Goal: Download file/media

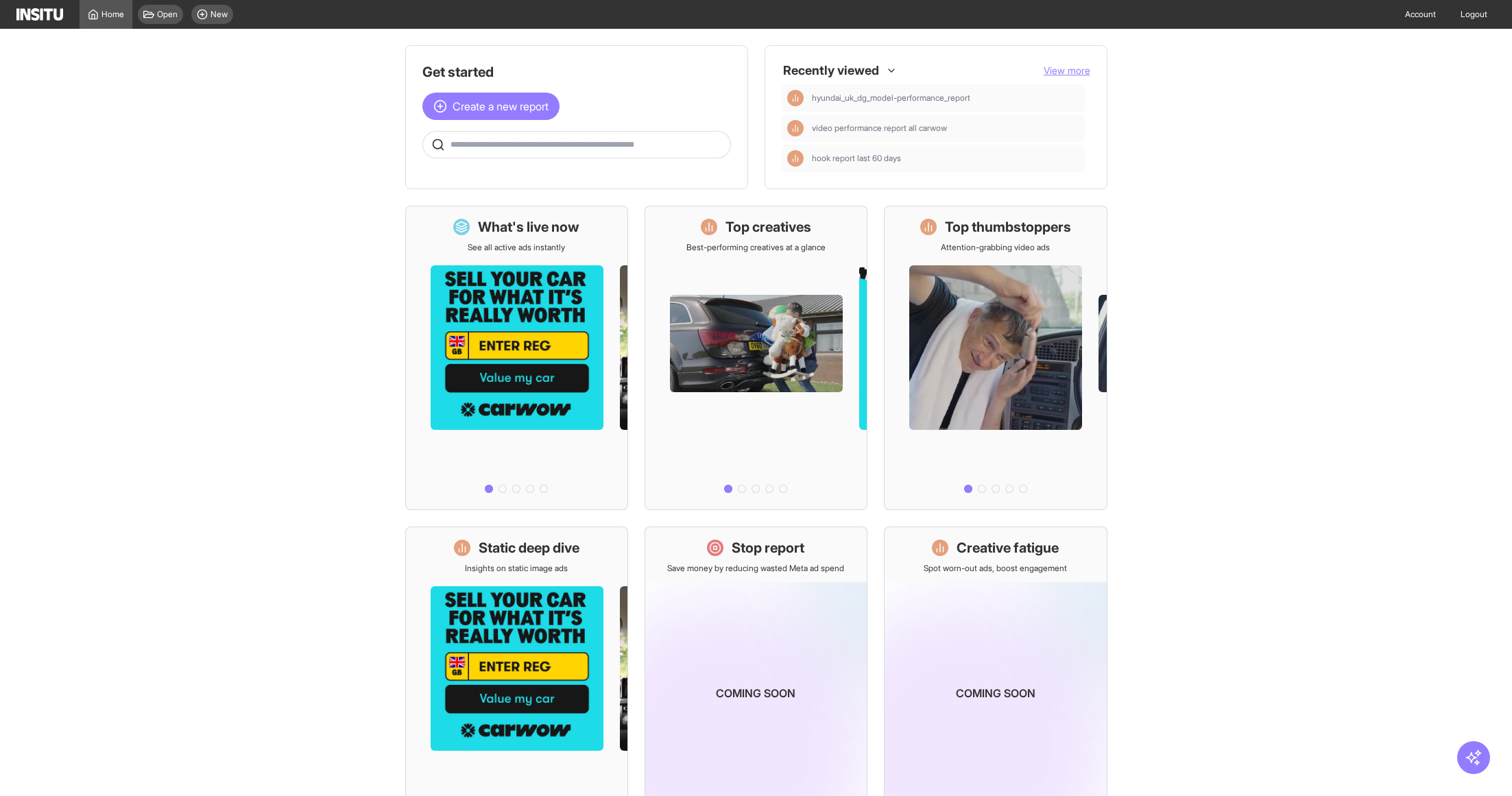
click at [1077, 73] on span "View more" at bounding box center [1067, 71] width 46 height 12
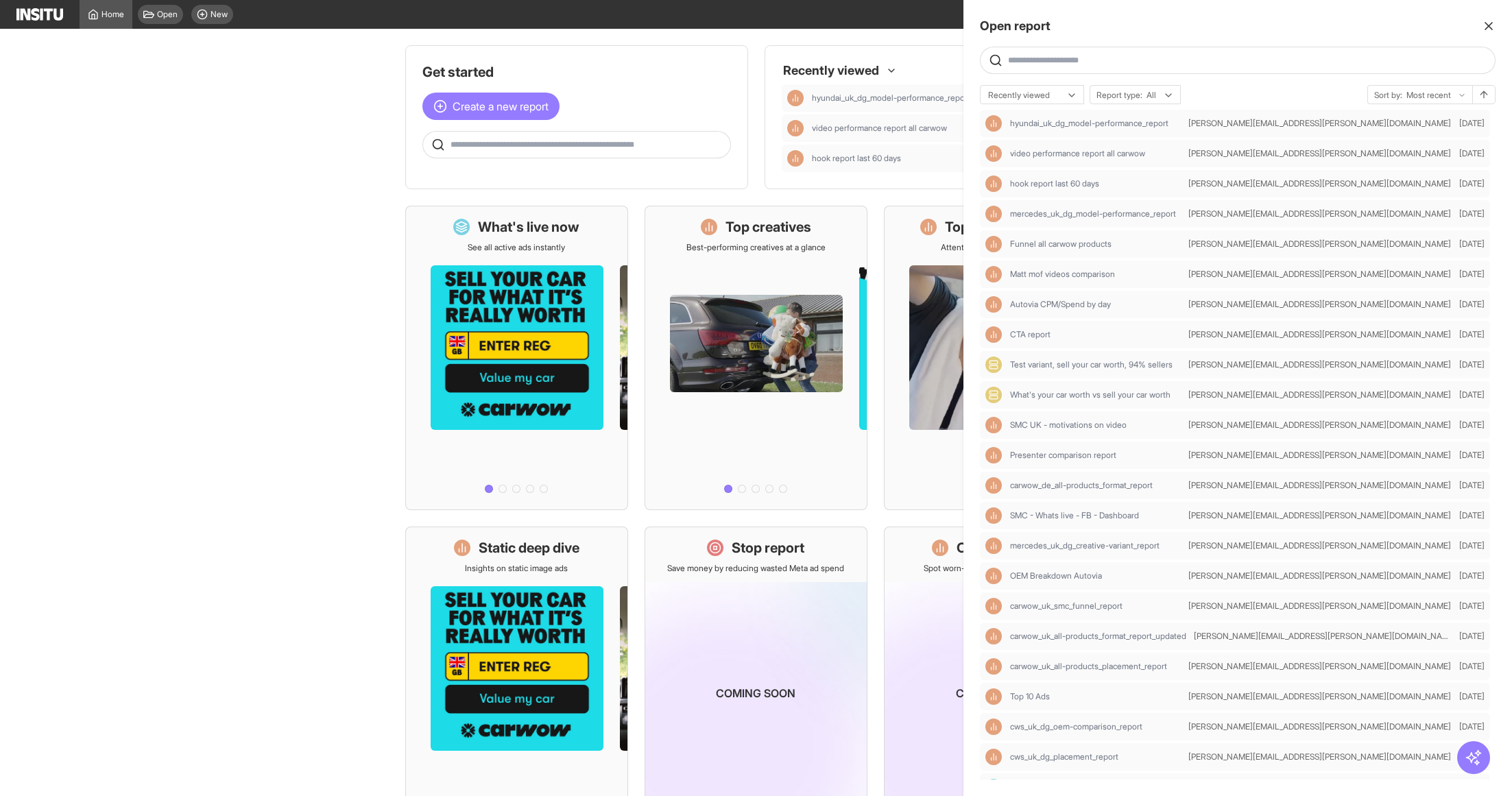
click at [1069, 55] on input "text" at bounding box center [1249, 60] width 482 height 11
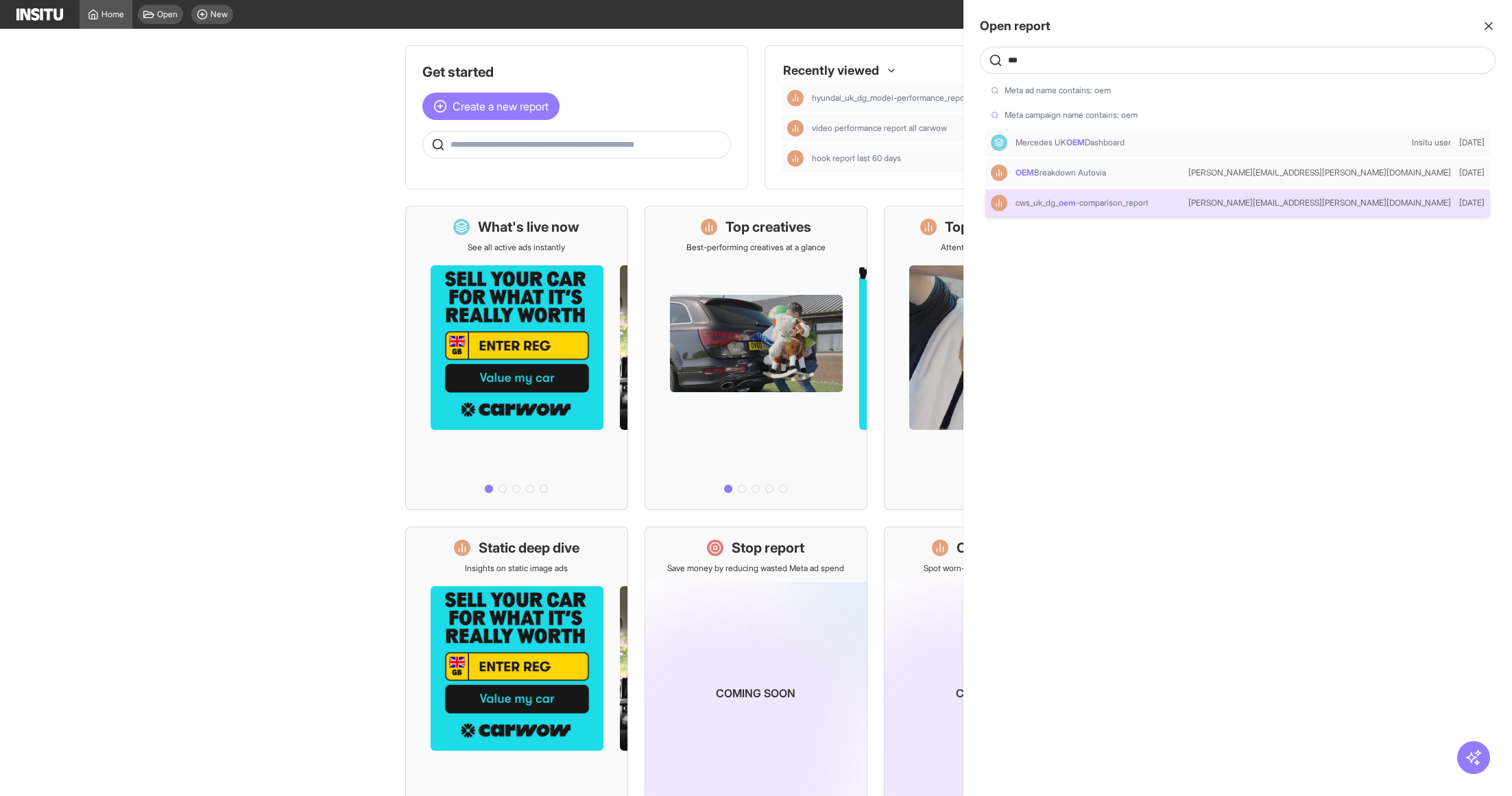
type input "***"
click at [1134, 209] on div "cws_uk_dg_ oem -comparison_report" at bounding box center [1086, 202] width 192 height 17
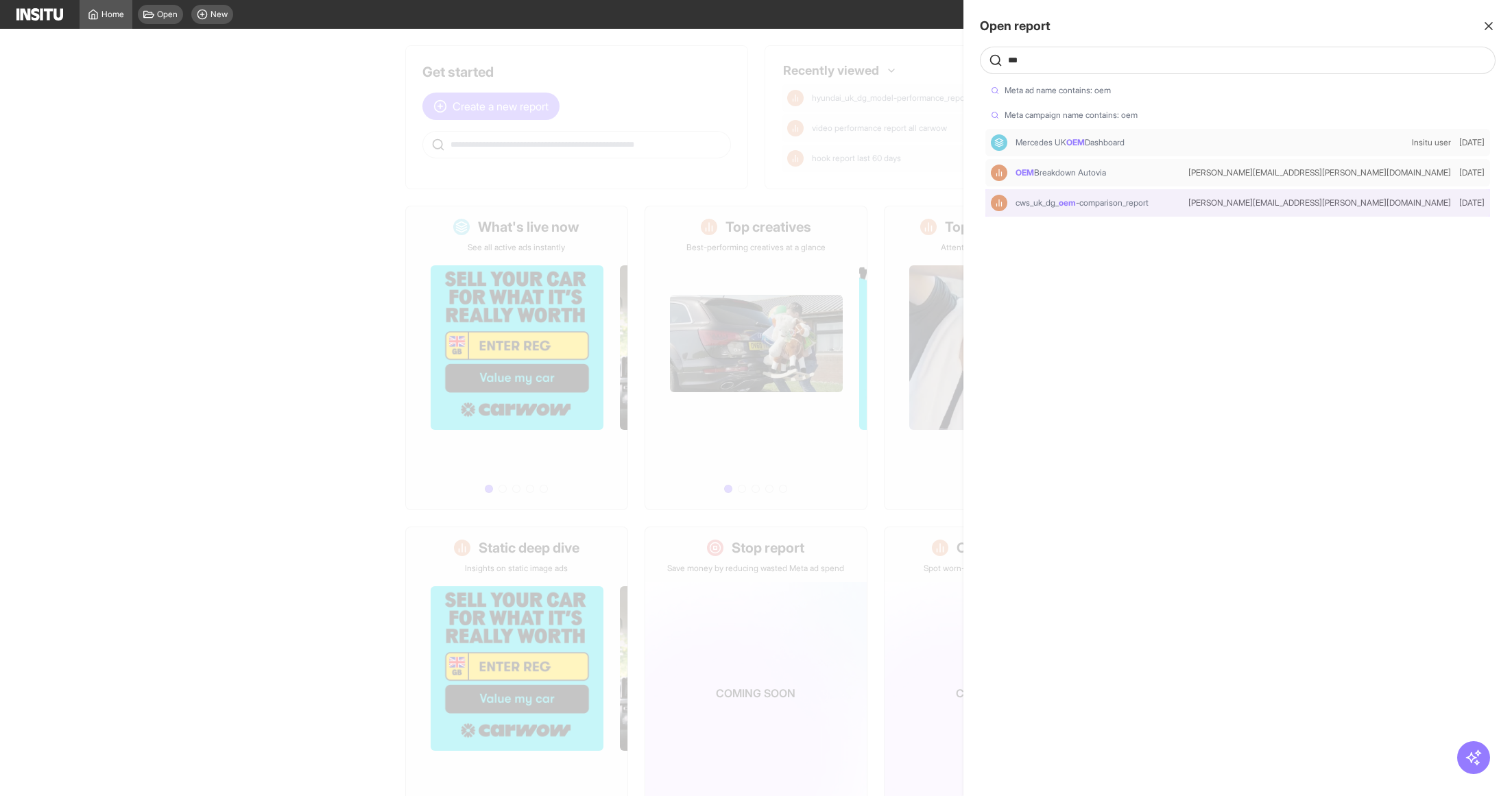
select select "**"
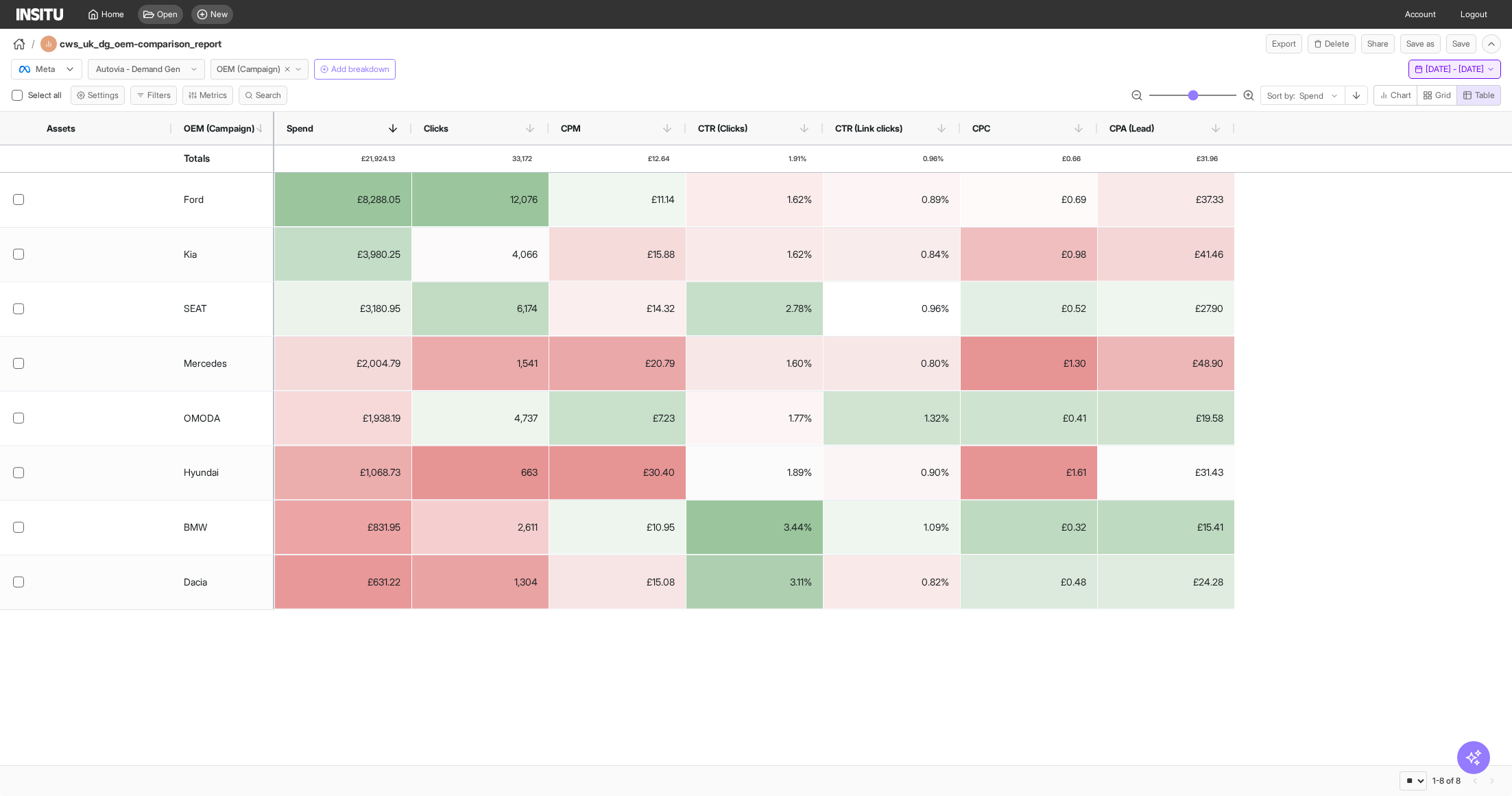
click at [1425, 72] on span "Sat 1 - Sun 9 Mar, 2025" at bounding box center [1454, 69] width 58 height 11
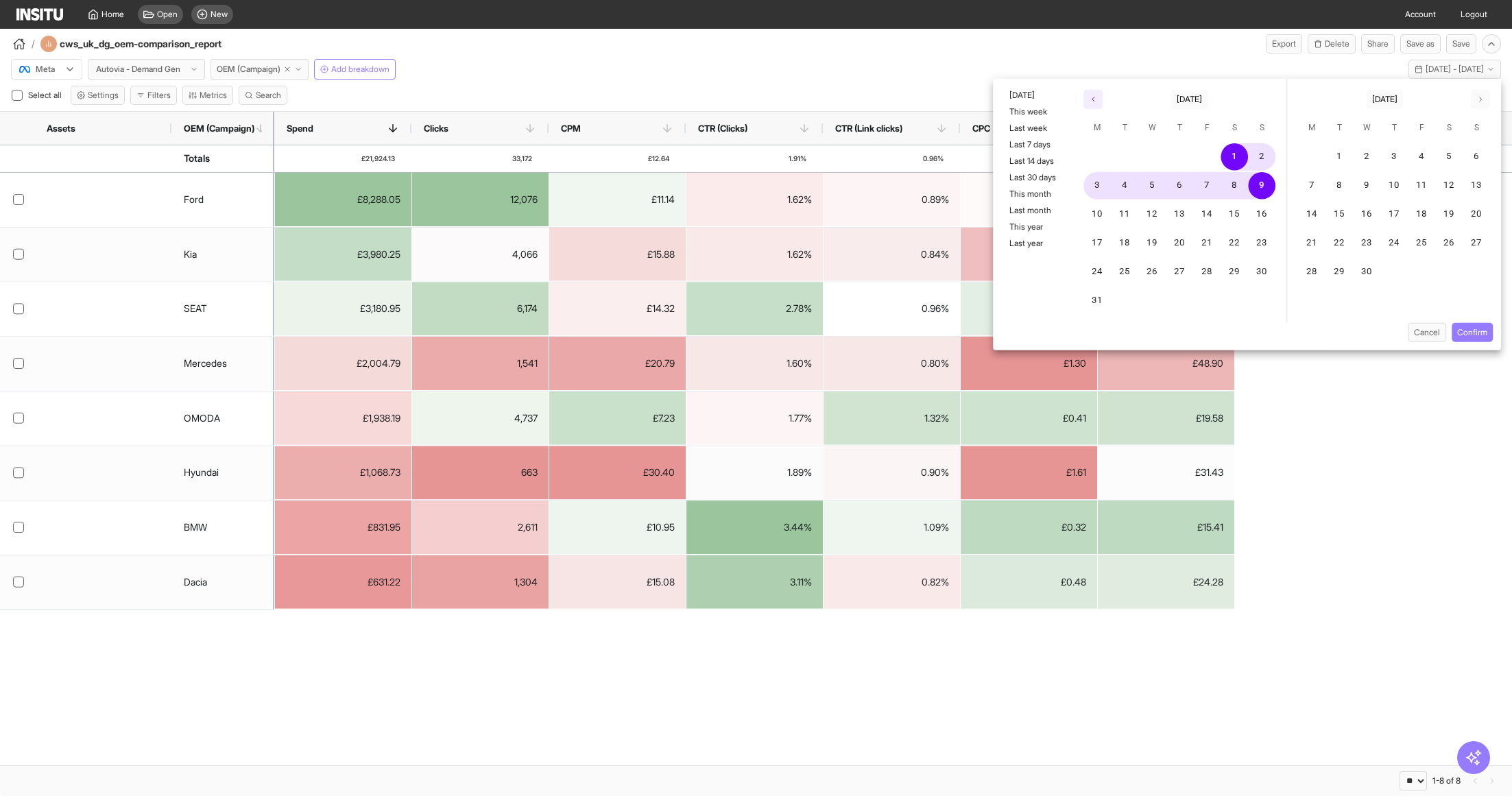
click at [1093, 101] on icon "button" at bounding box center [1093, 99] width 8 height 8
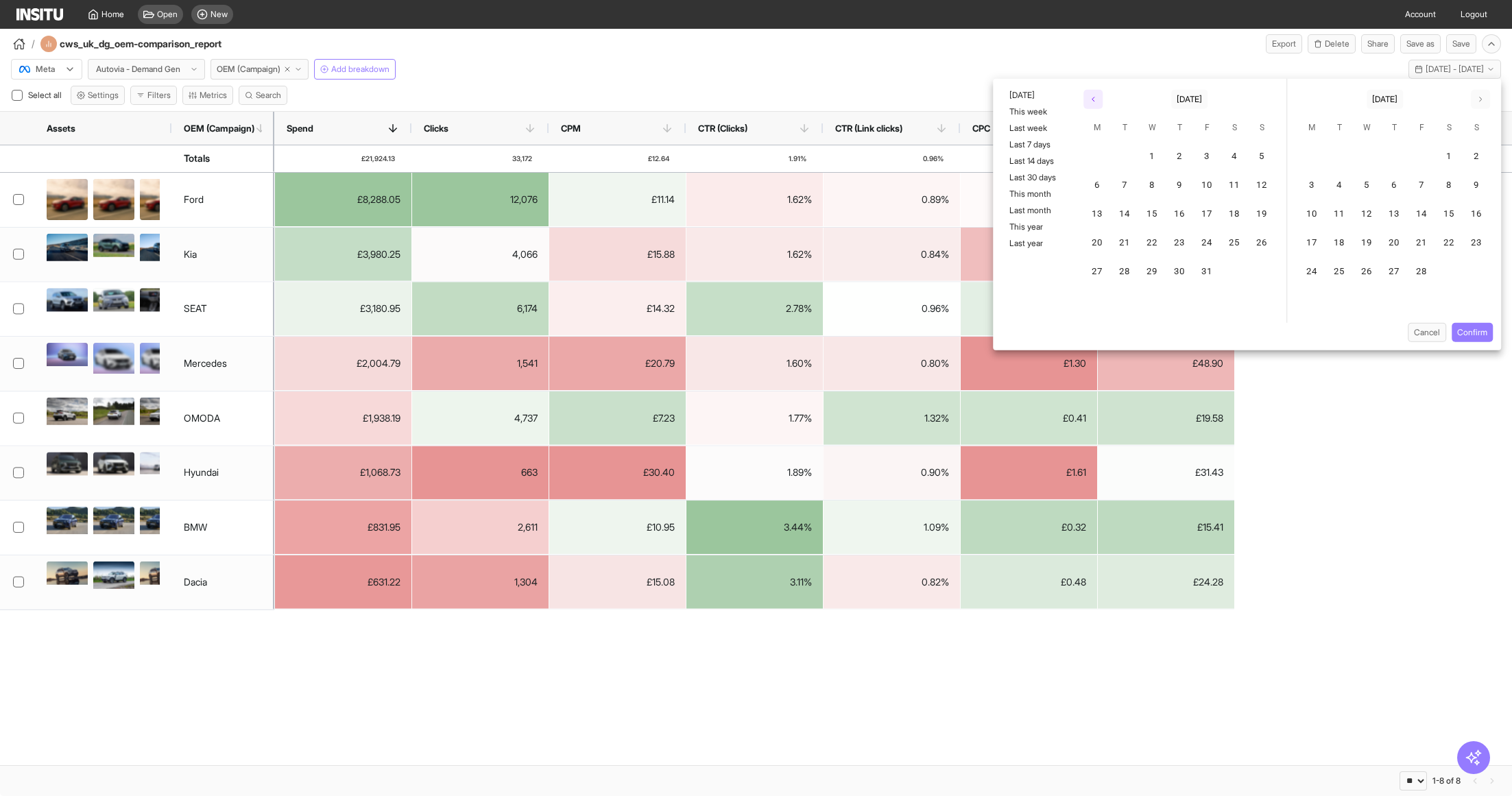
click at [1093, 101] on icon "button" at bounding box center [1093, 99] width 8 height 8
click at [1480, 100] on icon "button" at bounding box center [1481, 99] width 8 height 8
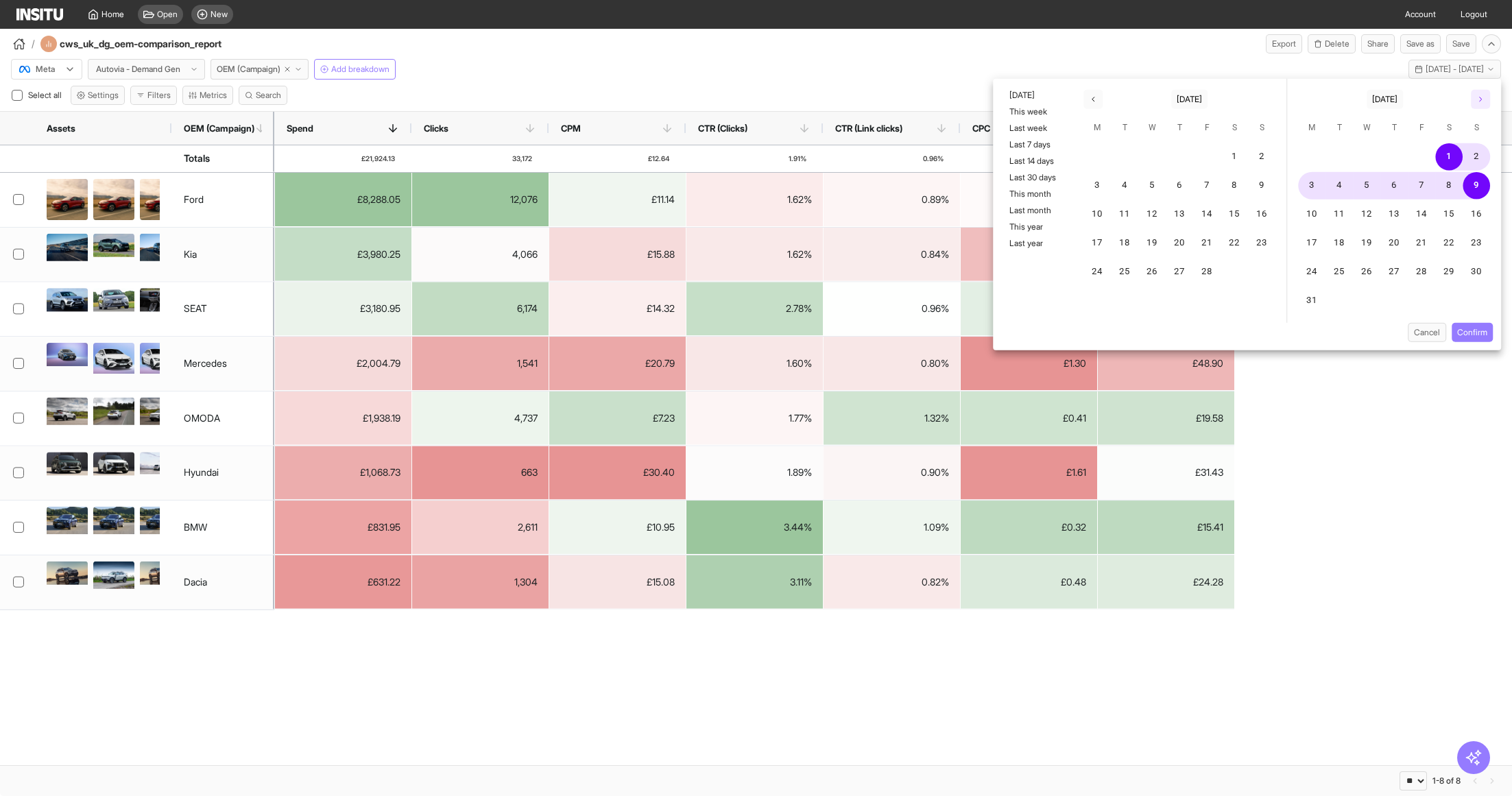
click at [1480, 100] on icon "button" at bounding box center [1481, 99] width 8 height 8
click at [1479, 100] on icon "button" at bounding box center [1481, 99] width 8 height 8
click at [1334, 149] on button "1" at bounding box center [1339, 157] width 28 height 28
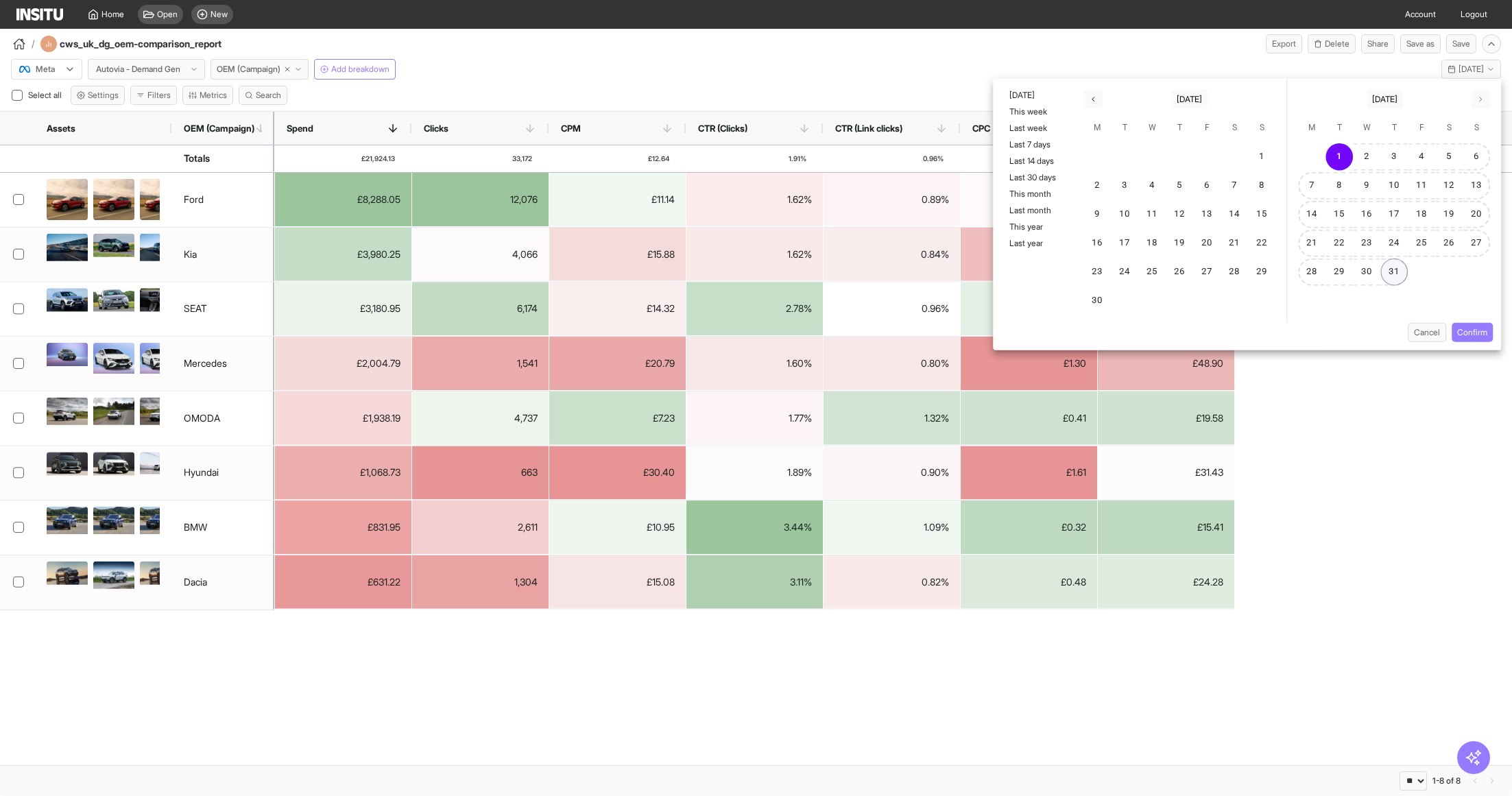
click at [1394, 274] on button "31" at bounding box center [1394, 272] width 28 height 28
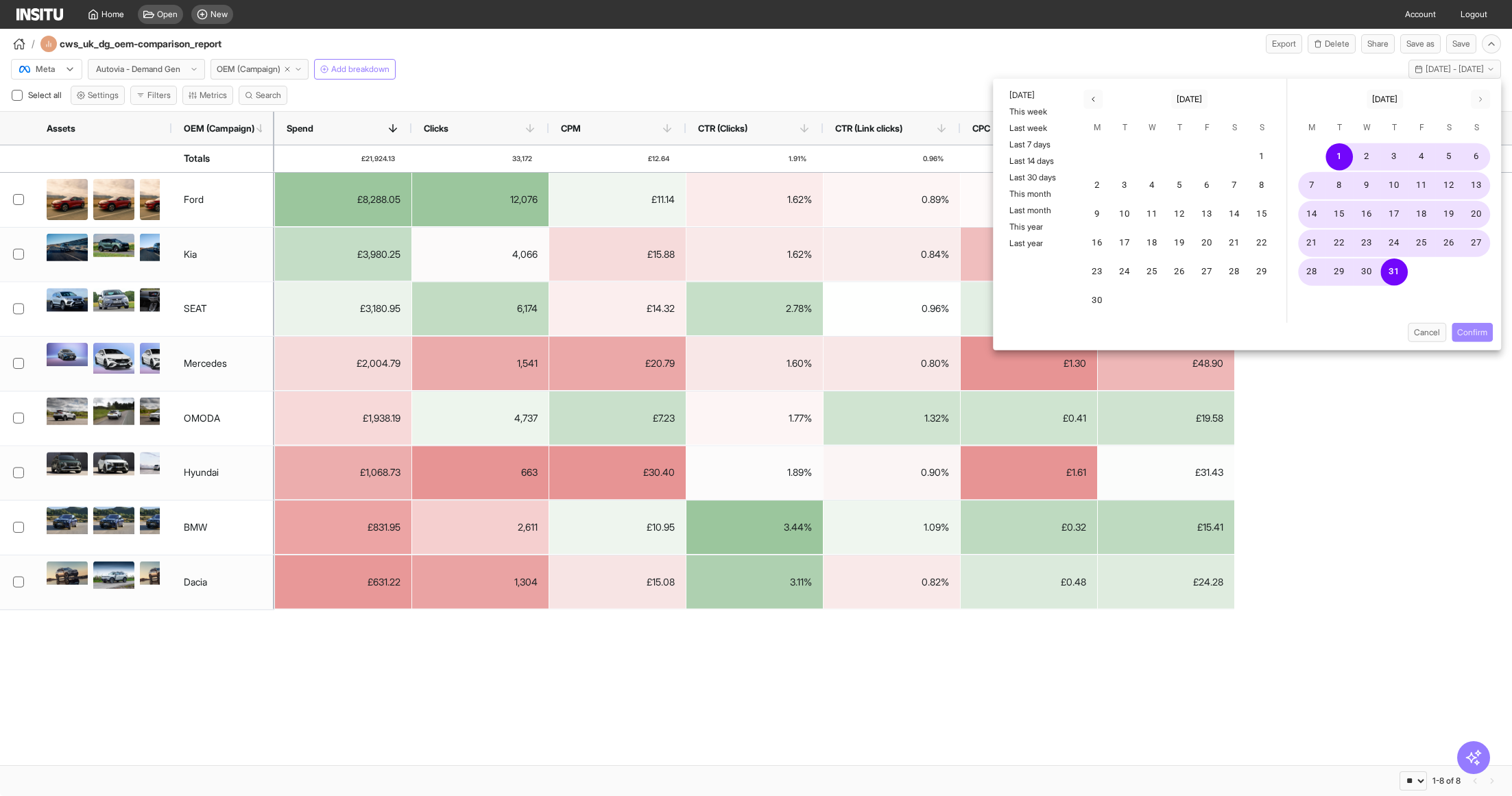
click at [1483, 336] on button "Confirm" at bounding box center [1473, 333] width 41 height 20
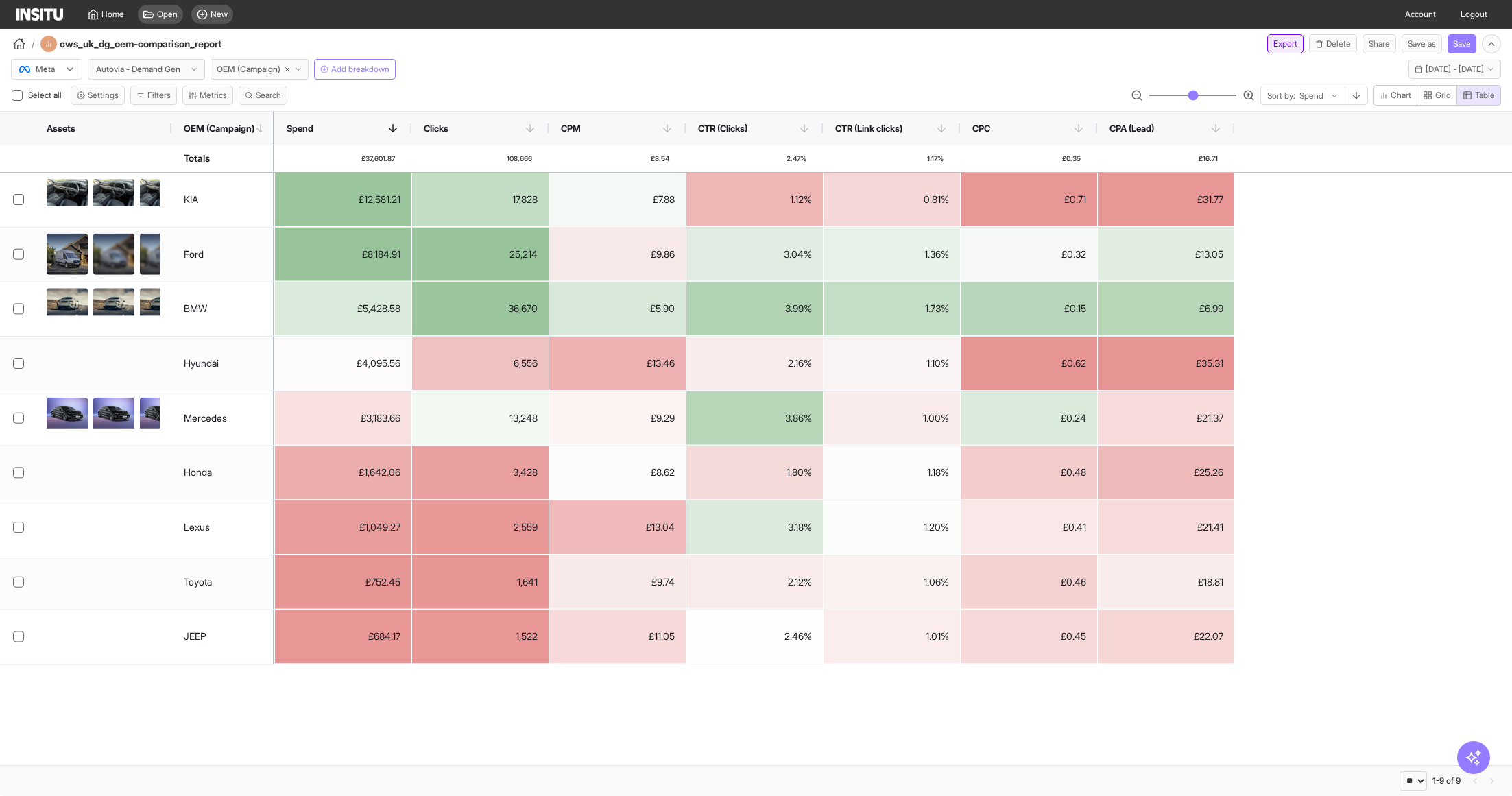
click at [1281, 42] on button "Export" at bounding box center [1285, 44] width 36 height 20
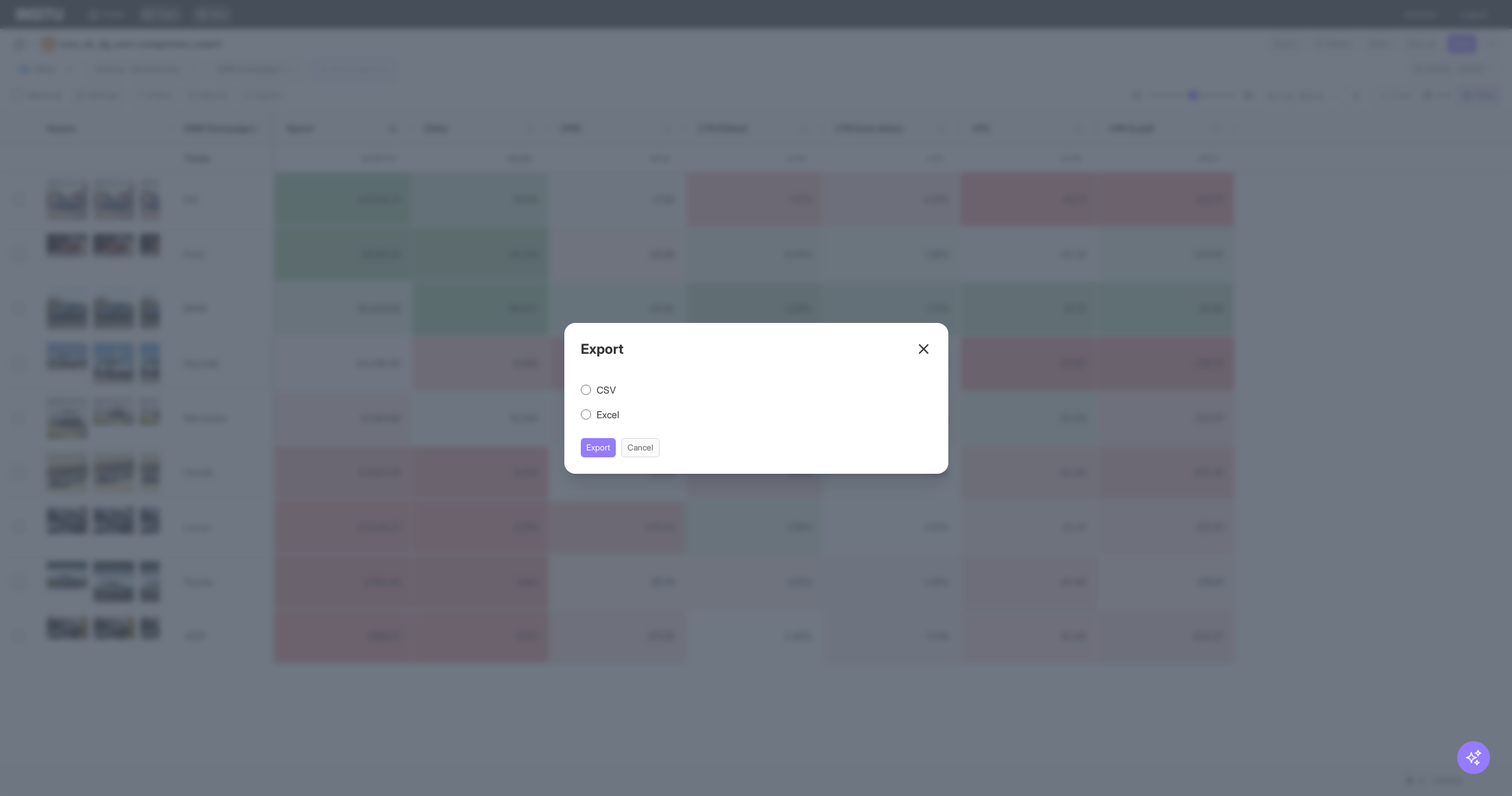
click at [602, 384] on label "CSV" at bounding box center [607, 390] width 20 height 14
click at [594, 447] on button "Export" at bounding box center [599, 448] width 35 height 20
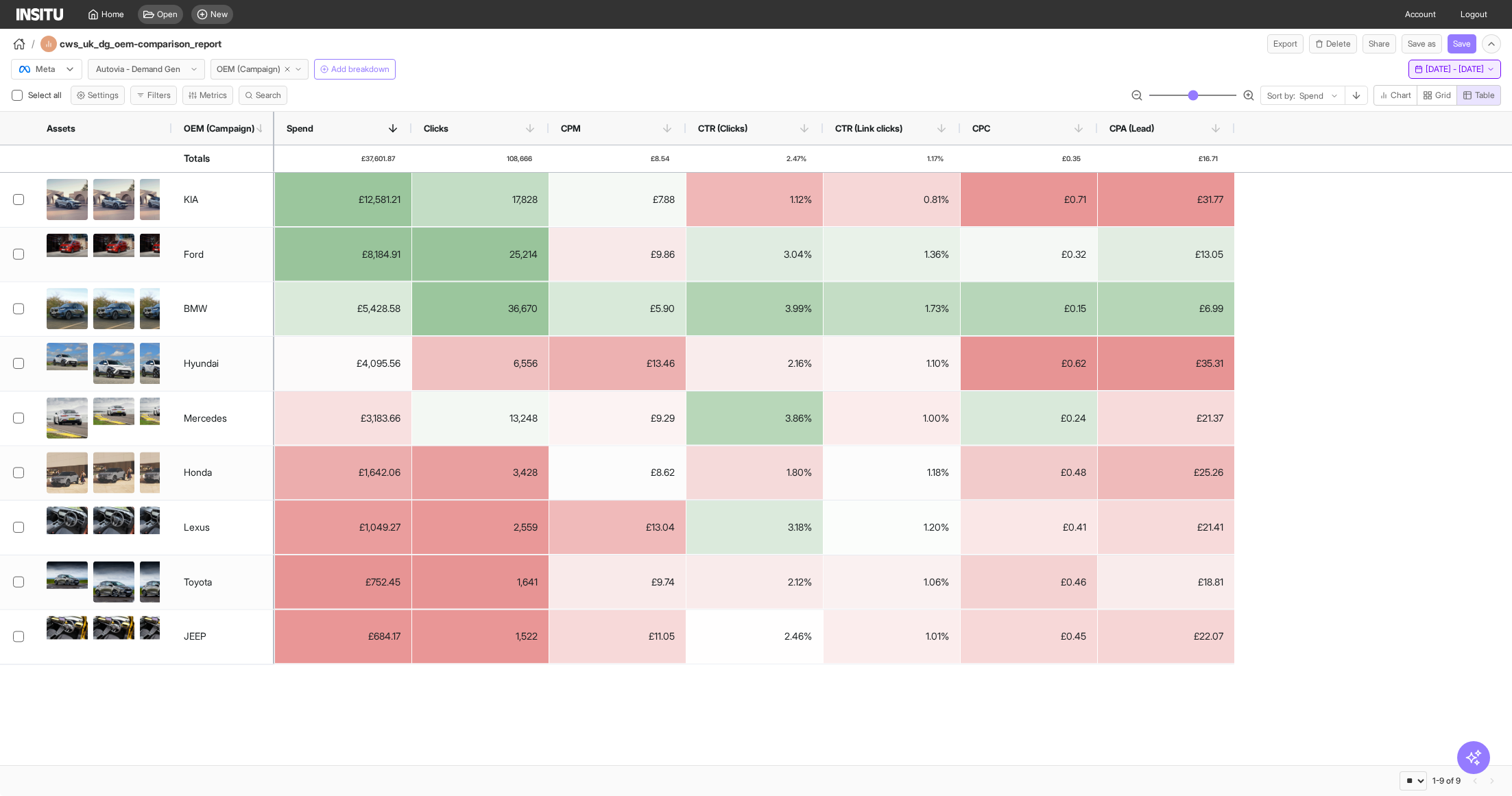
click at [1477, 69] on span "Tue 1 - Thu 31 Jul, 2025" at bounding box center [1454, 69] width 58 height 11
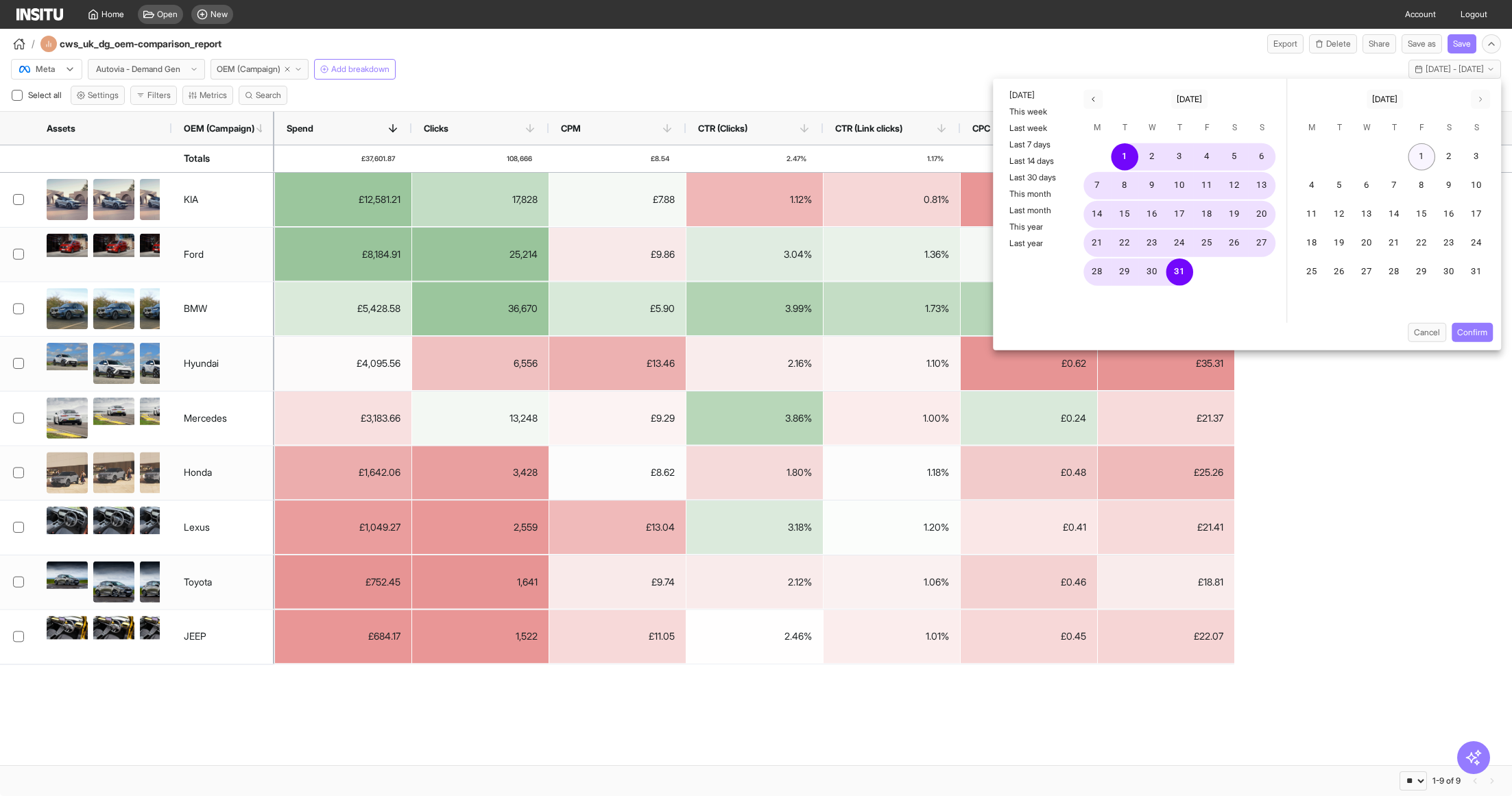
click at [1422, 155] on button "1" at bounding box center [1422, 157] width 28 height 28
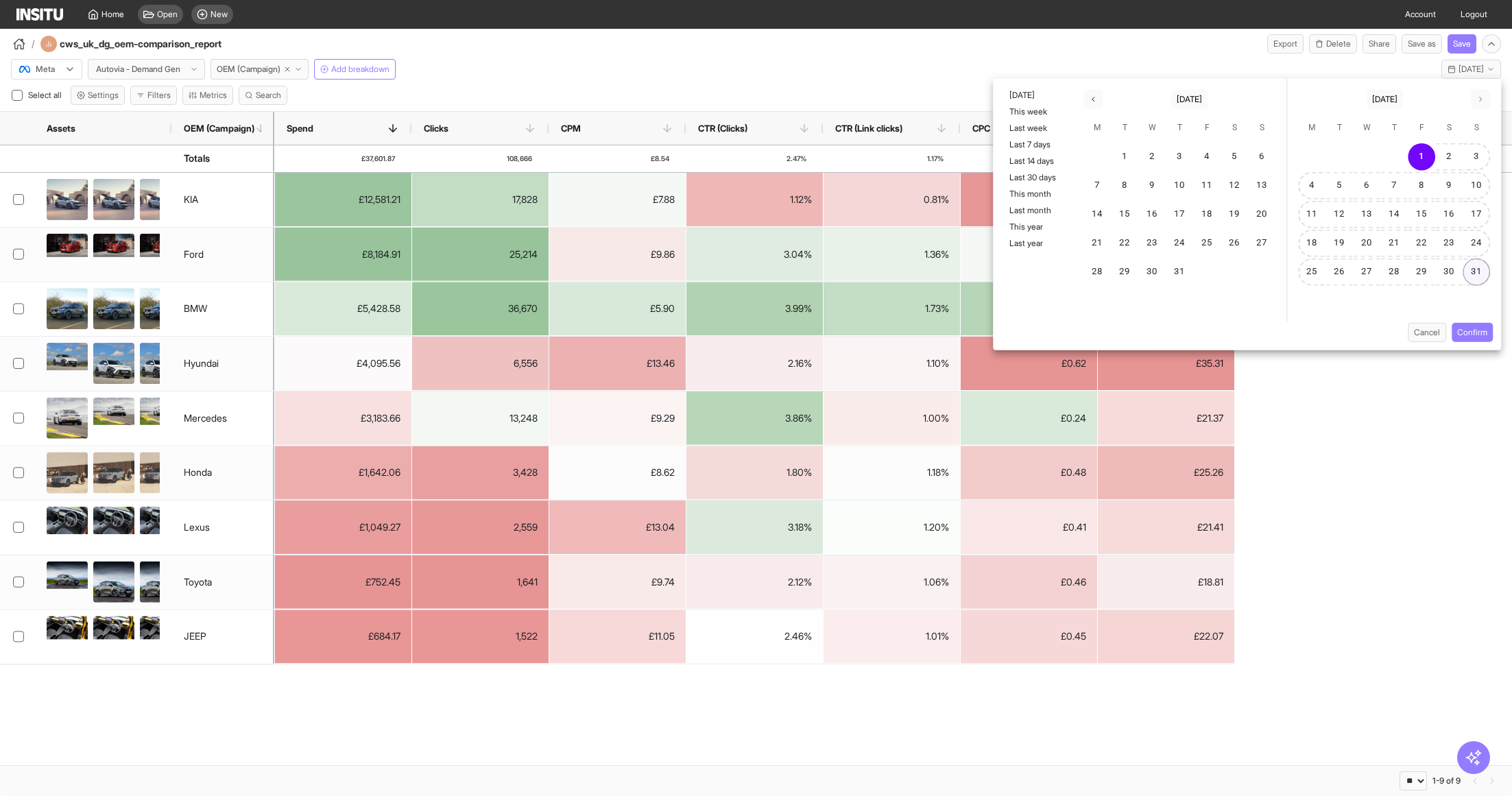
click at [1477, 267] on button "31" at bounding box center [1477, 272] width 28 height 28
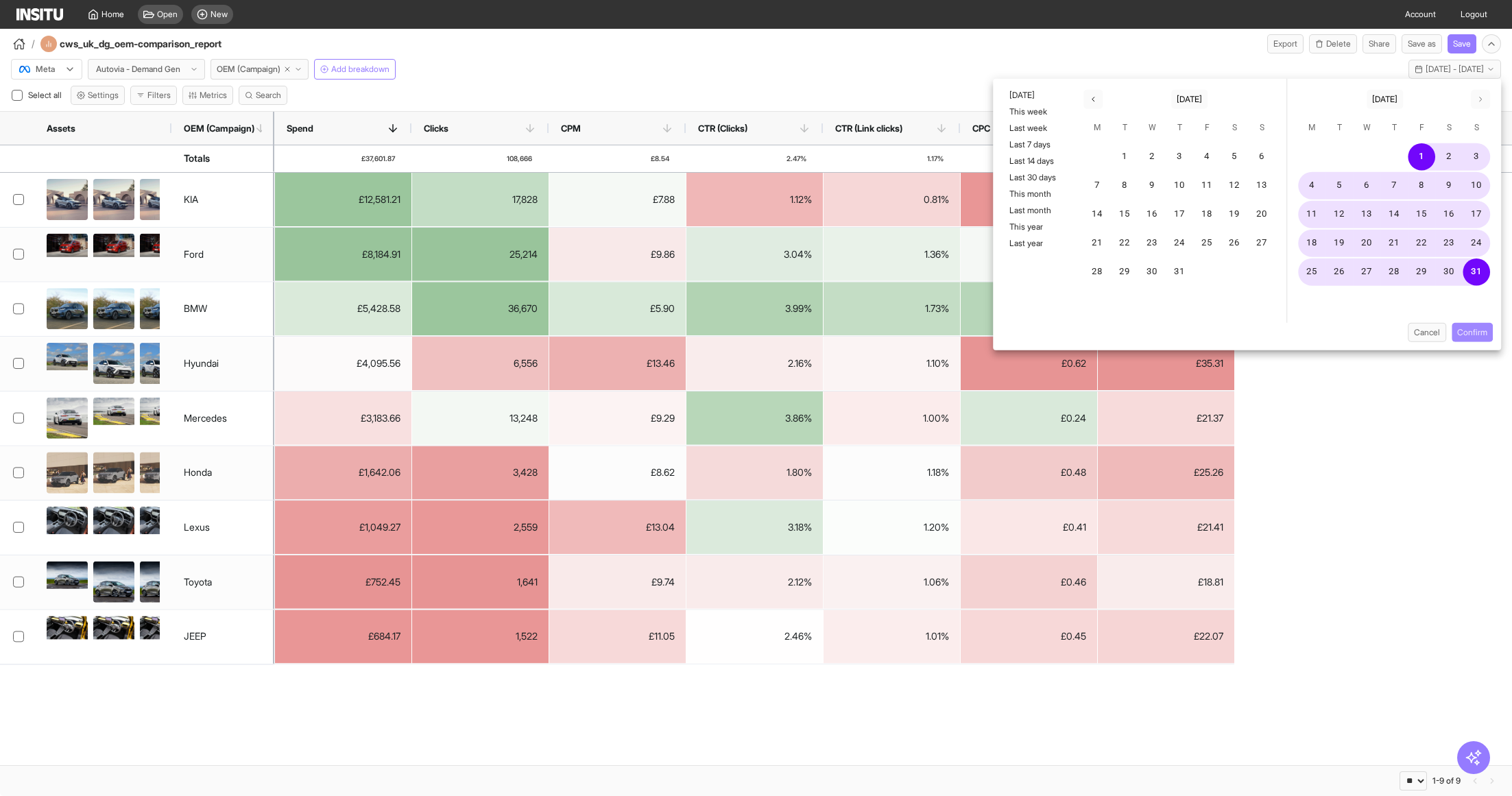
click at [1482, 336] on button "Confirm" at bounding box center [1473, 333] width 41 height 20
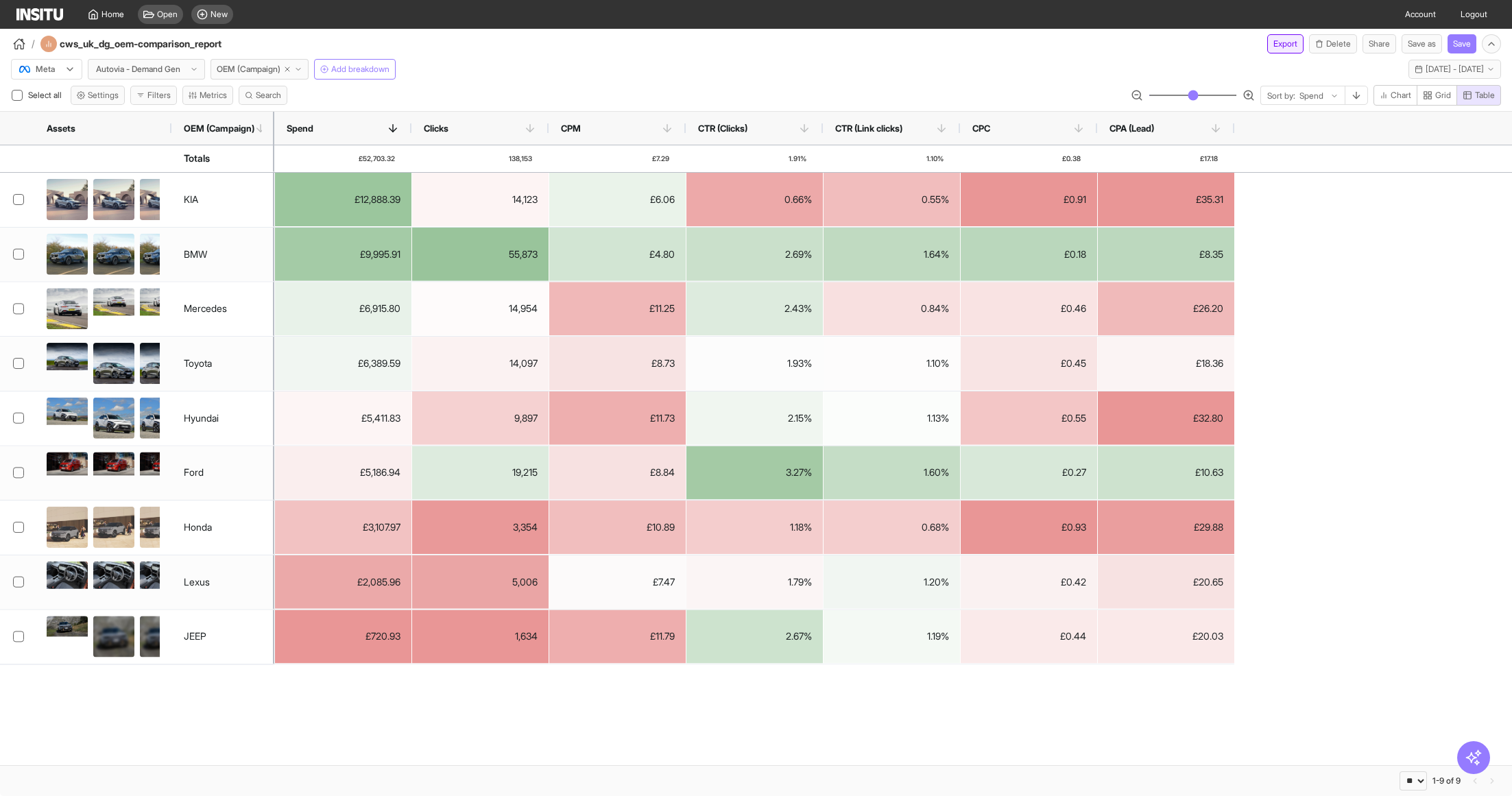
click at [1274, 46] on button "Export" at bounding box center [1285, 44] width 36 height 20
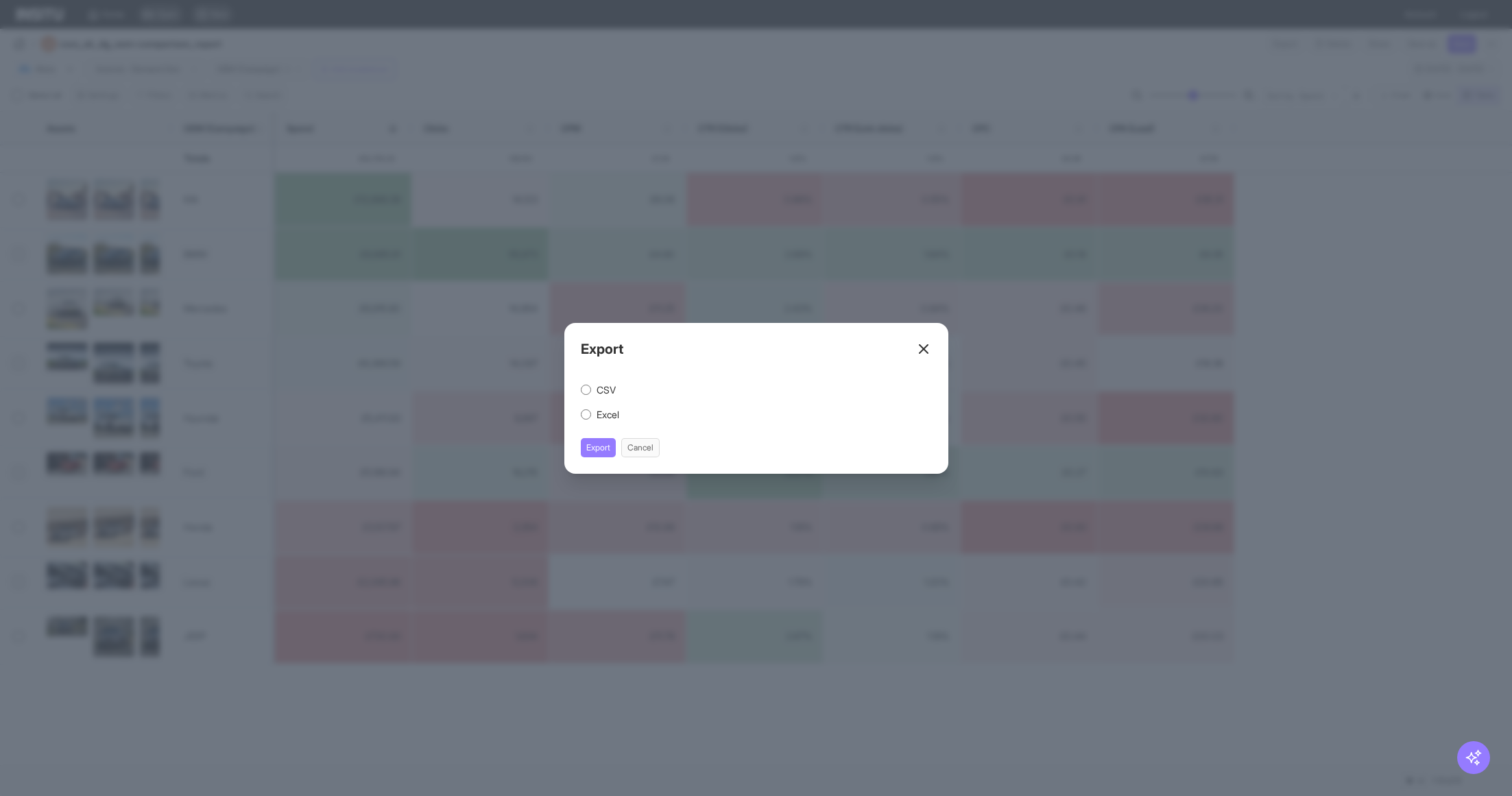
click at [602, 388] on label "CSV" at bounding box center [607, 390] width 20 height 14
click at [598, 447] on button "Export" at bounding box center [599, 448] width 35 height 20
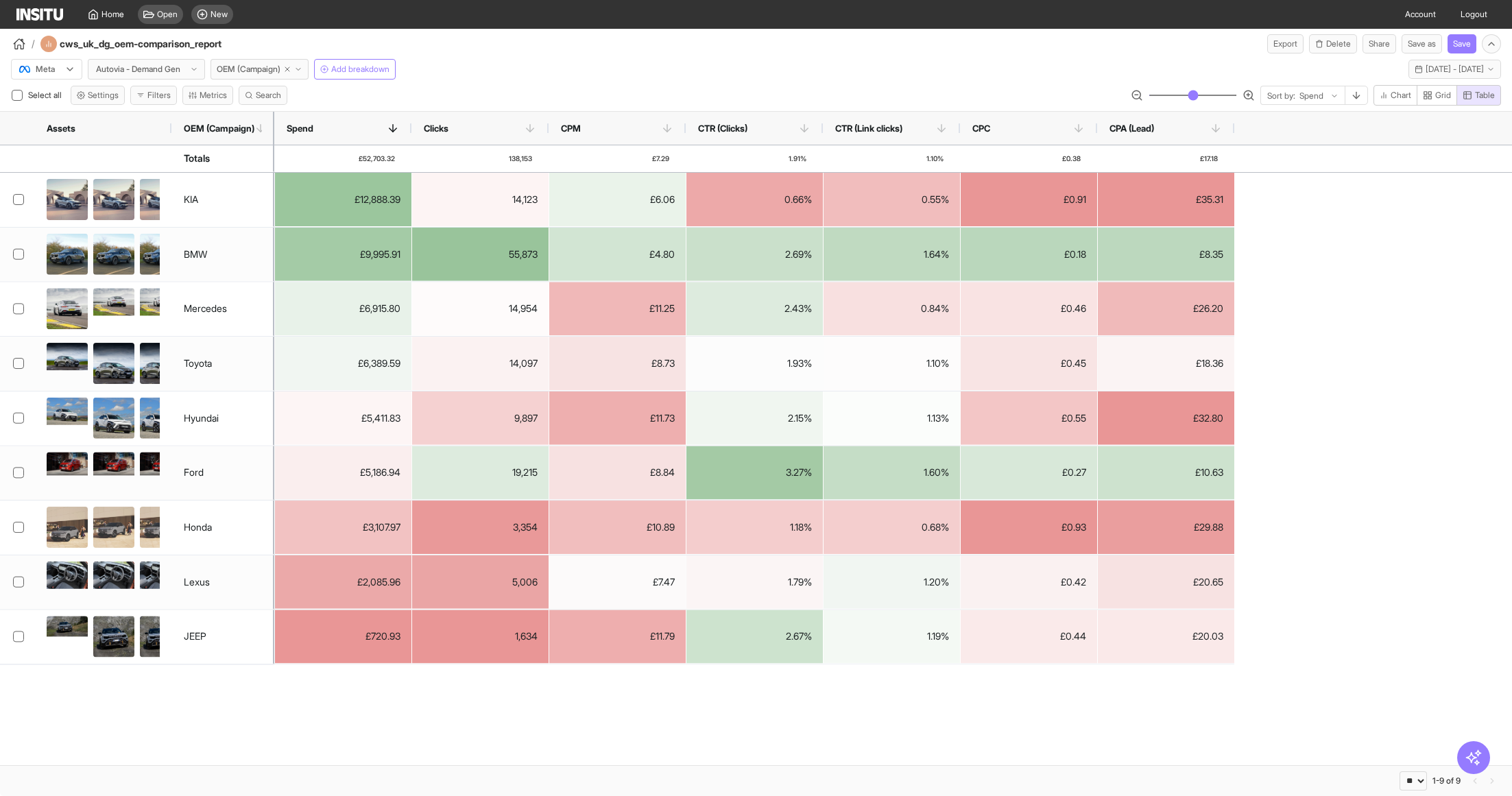
click at [1459, 318] on div "£12,888.39 14,123 £6.06 0.66% 0.55% £0.91 £35.31 £9,995.91 55,873 £4.80 2.69% 1…" at bounding box center [893, 419] width 1238 height 491
click at [1449, 74] on span "Fri 1 - Sun 31 Aug, 2025" at bounding box center [1454, 69] width 58 height 11
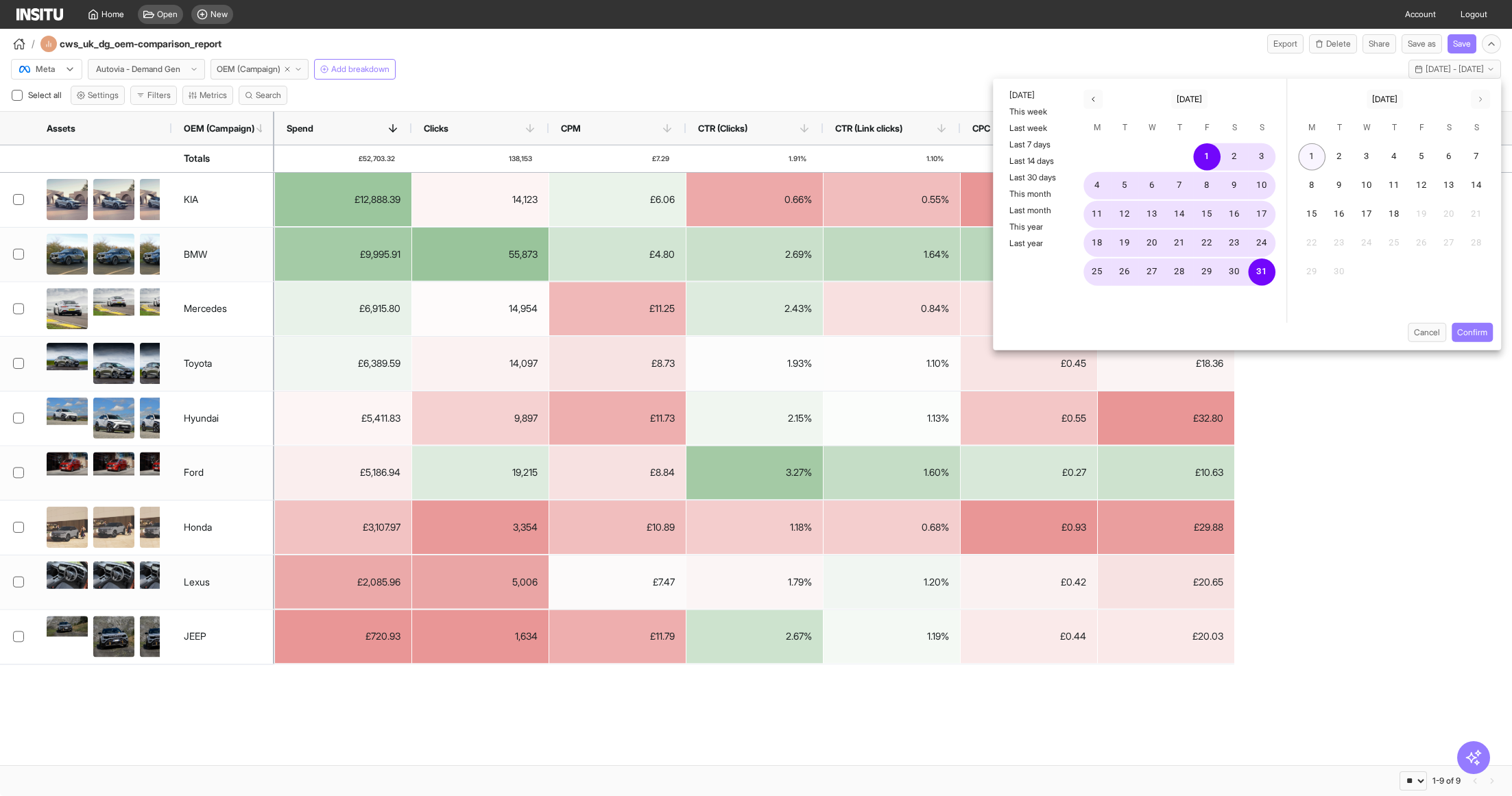
click at [1315, 153] on button "1" at bounding box center [1311, 157] width 28 height 28
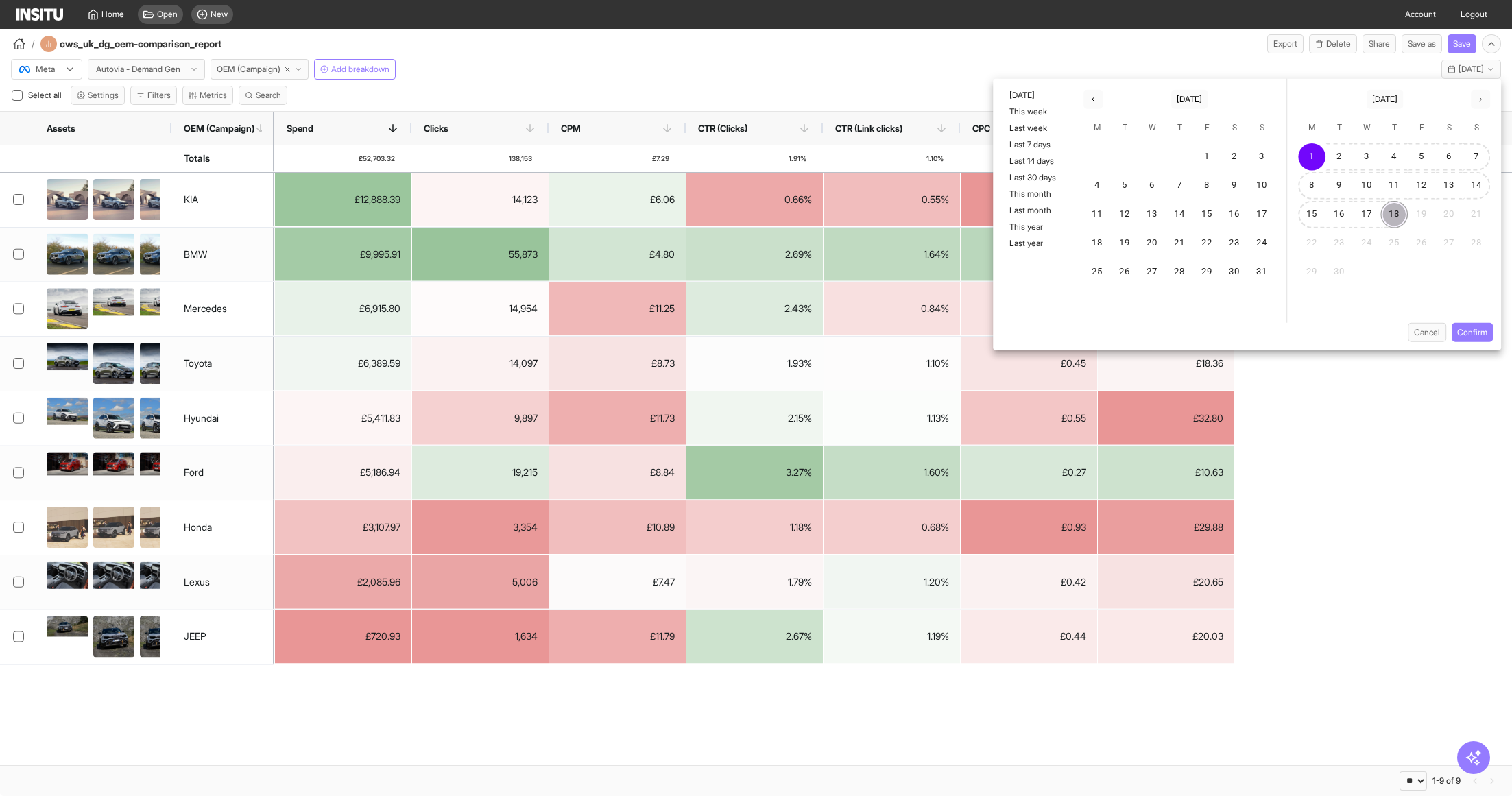
click at [1395, 211] on button "18" at bounding box center [1394, 214] width 28 height 28
click at [1482, 329] on button "Confirm" at bounding box center [1473, 333] width 41 height 20
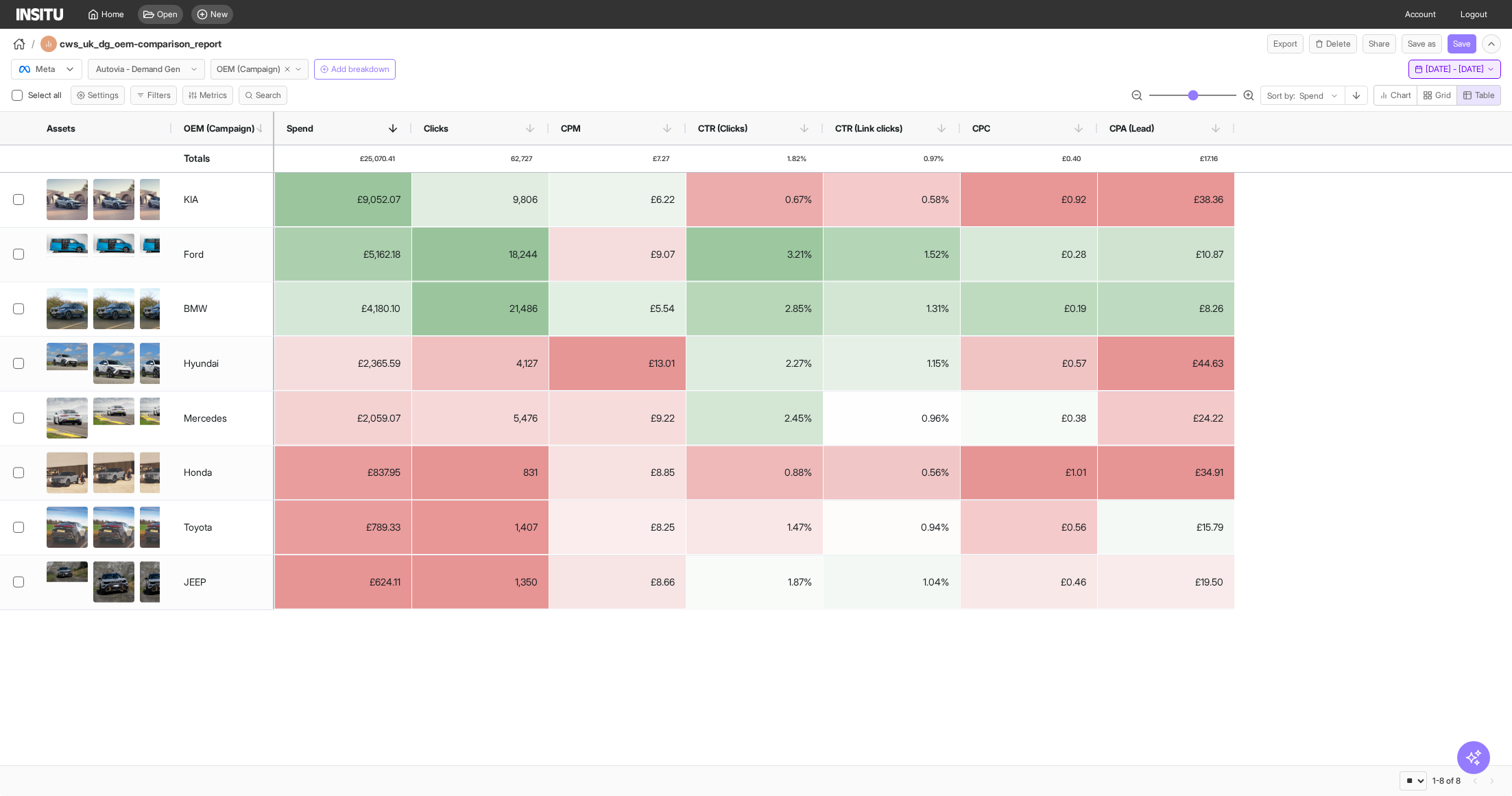
click at [1445, 77] on button "Mon 1 - Thu 18 Sep, 2025 1 Sep 25 - 18 Sep 25" at bounding box center [1455, 70] width 92 height 20
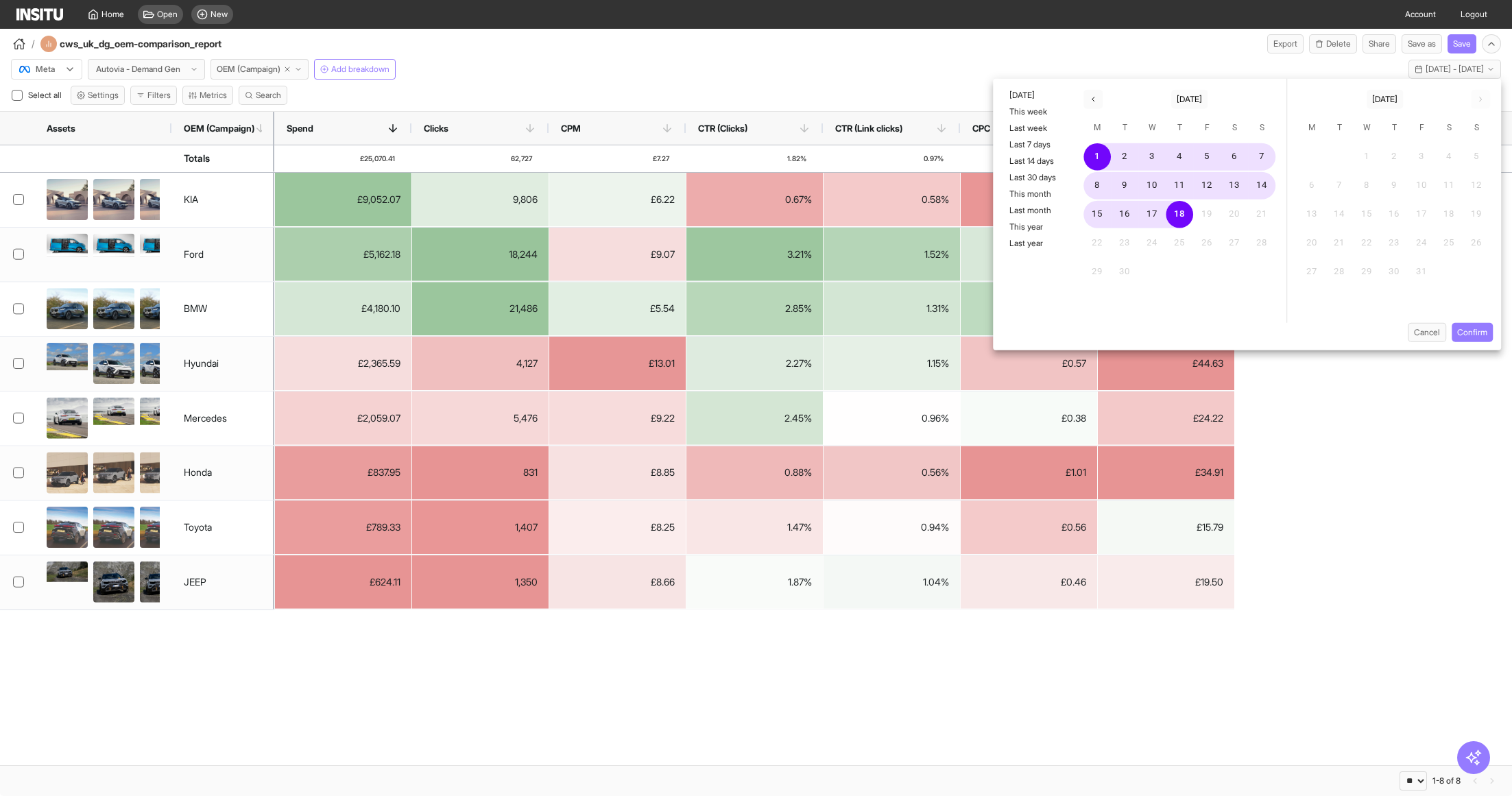
click at [1387, 435] on div "£9,052.07 9,806 £6.22 0.67% 0.58% £0.92 £38.36 £5,162.18 18,244 £9.07 3.21% 1.5…" at bounding box center [893, 391] width 1238 height 436
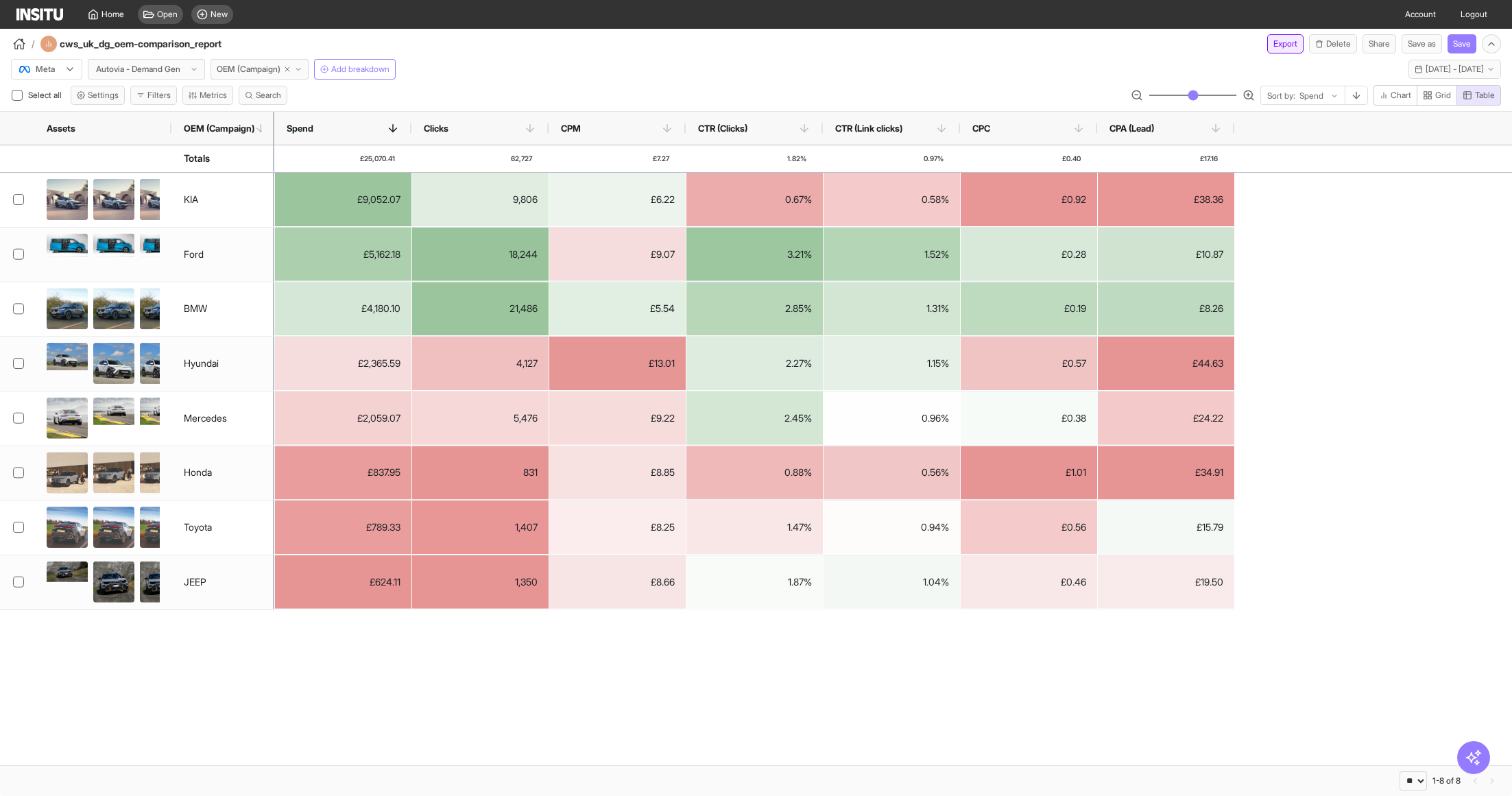
click at [1276, 44] on button "Export" at bounding box center [1285, 44] width 36 height 20
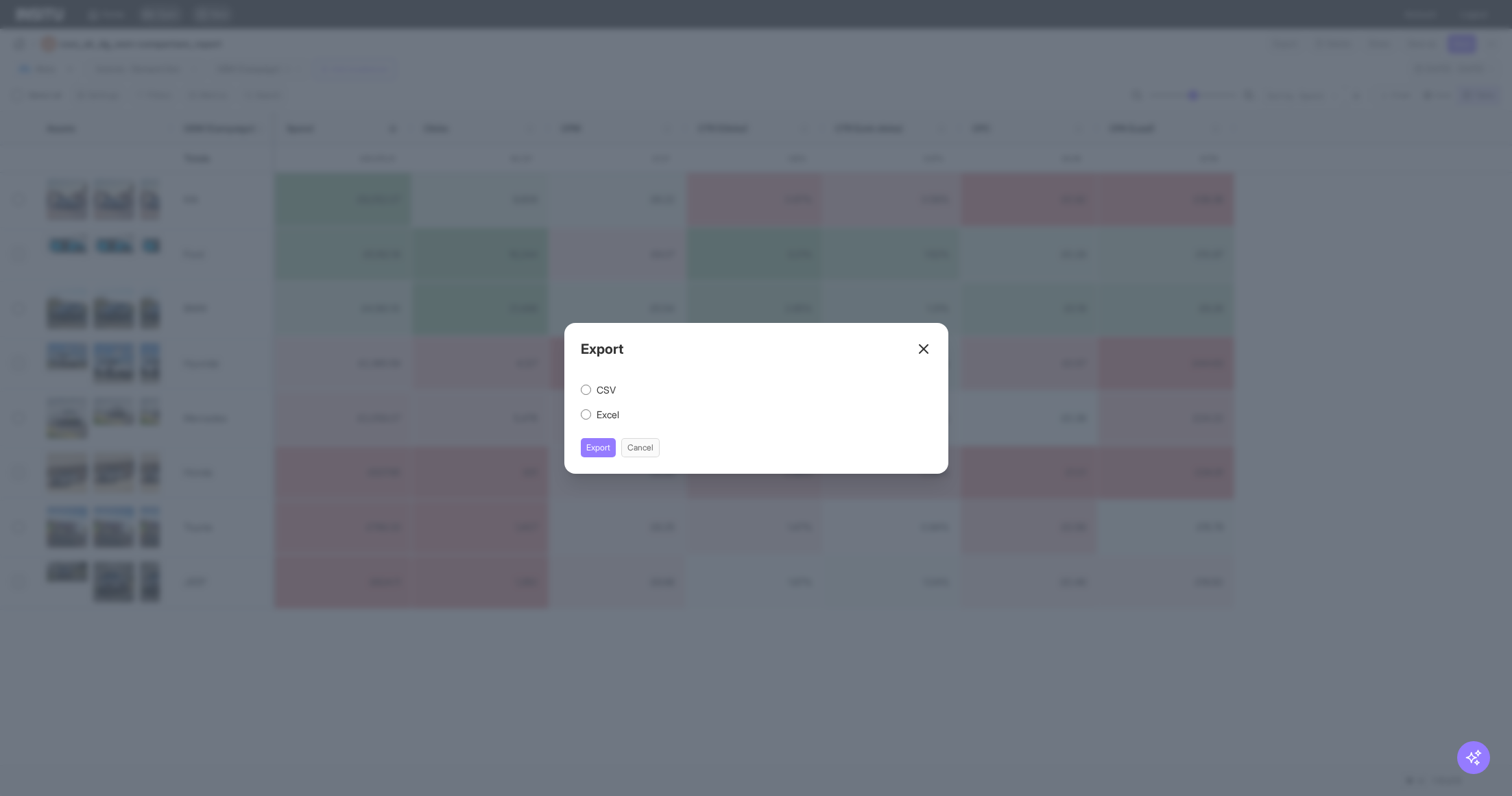
click at [599, 379] on div "Export CSV Excel Export Cancel" at bounding box center [756, 398] width 384 height 150
click at [599, 390] on label "CSV" at bounding box center [607, 390] width 20 height 14
click at [592, 436] on div "CSV Excel Export Cancel" at bounding box center [756, 420] width 351 height 74
click at [592, 442] on button "Export" at bounding box center [599, 448] width 35 height 20
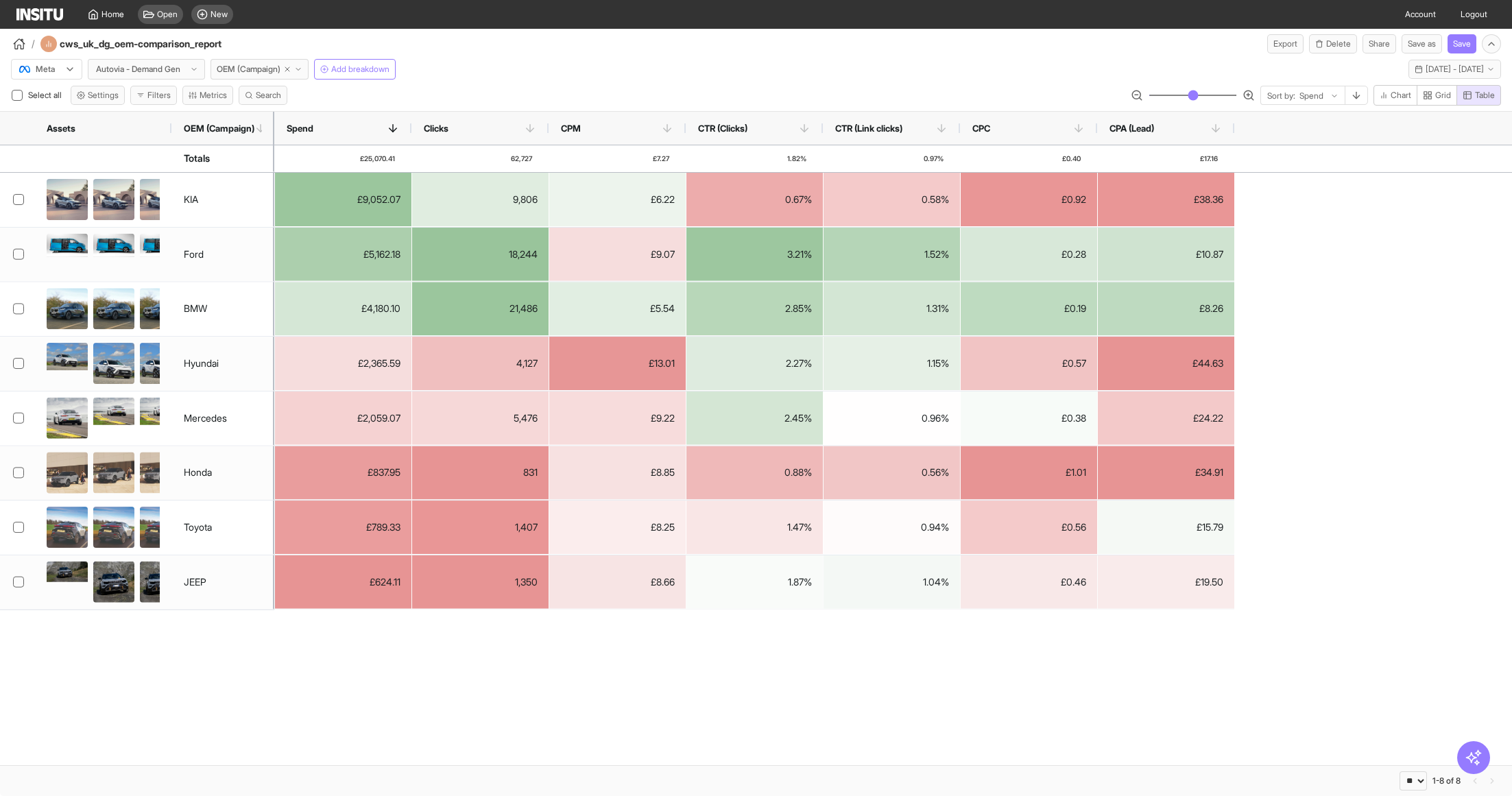
select select "**"
